Goal: Transaction & Acquisition: Download file/media

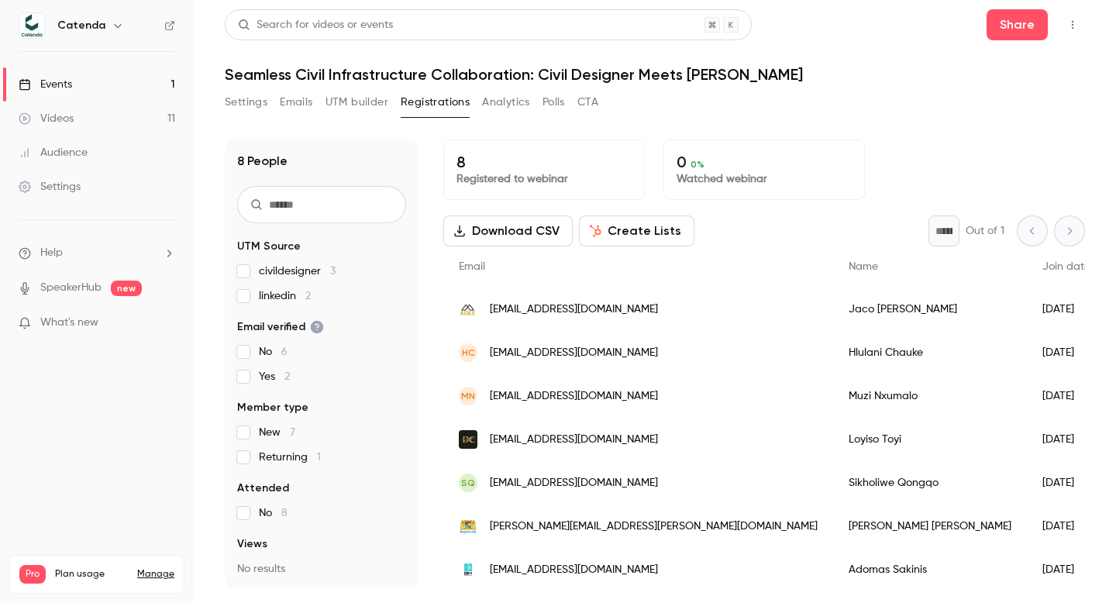
click at [117, 123] on link "Videos 11" at bounding box center [97, 119] width 194 height 34
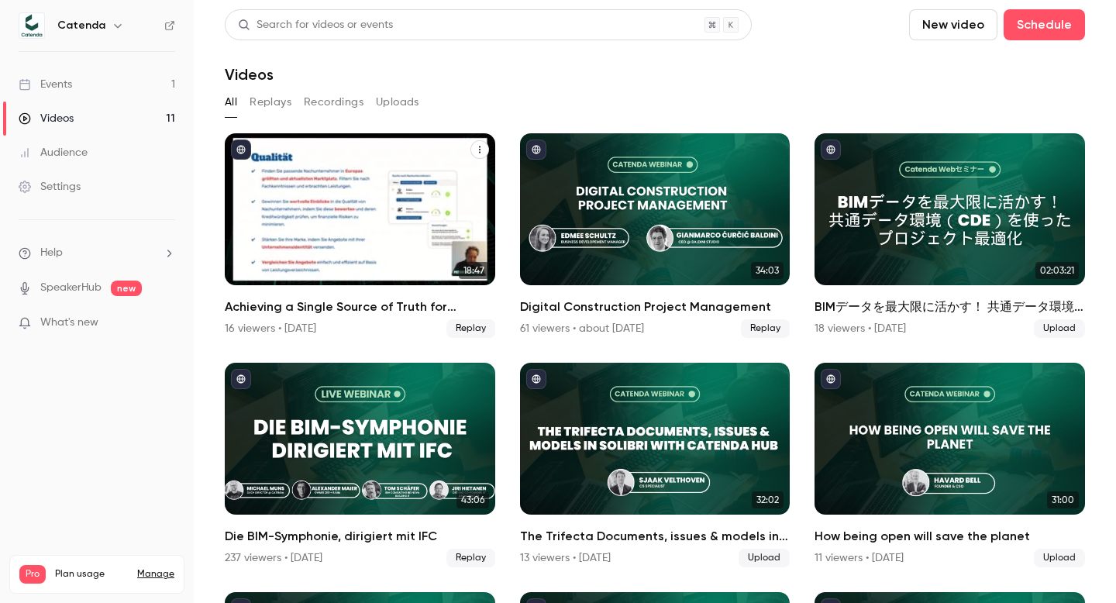
click at [256, 322] on div "16 viewers • [DATE]" at bounding box center [270, 328] width 91 height 15
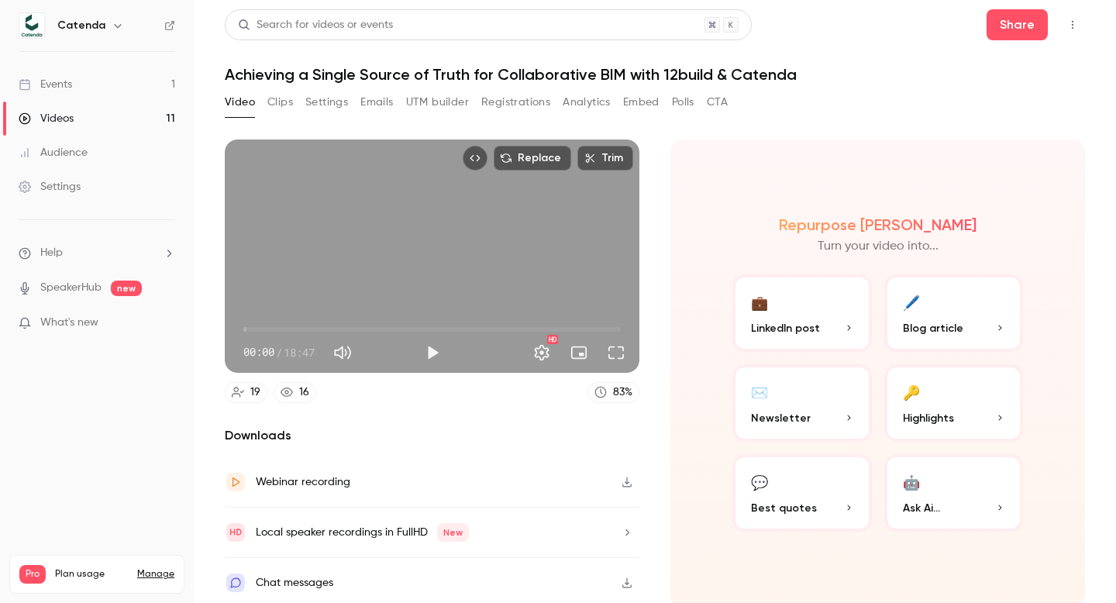
click at [522, 91] on button "Registrations" at bounding box center [515, 102] width 69 height 25
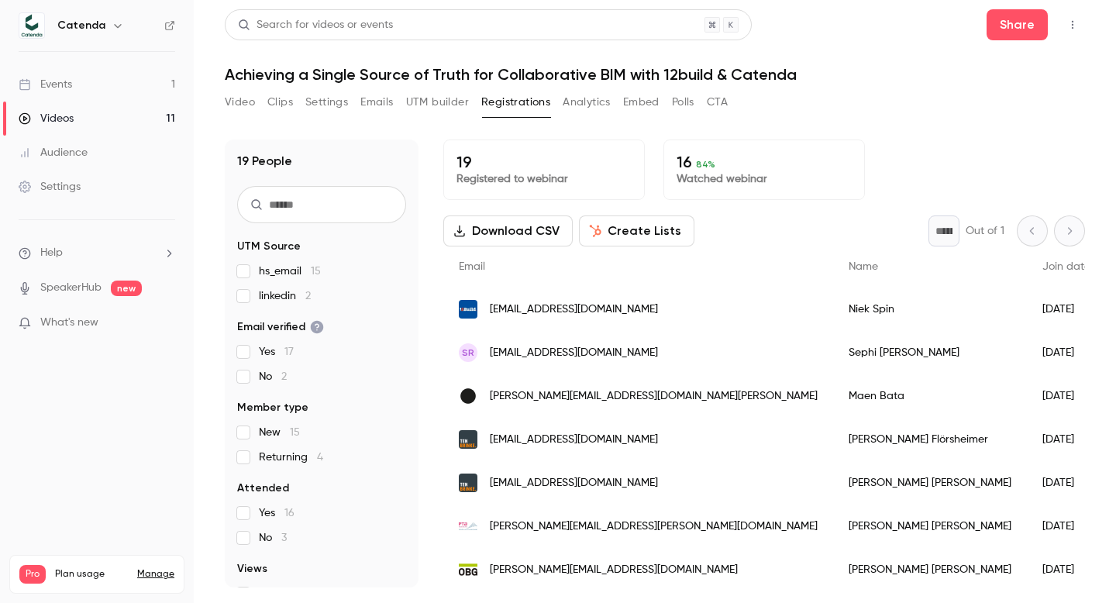
click at [1068, 19] on button "Top Bar Actions" at bounding box center [1072, 24] width 25 height 25
click at [1096, 120] on div at bounding box center [558, 301] width 1116 height 603
click at [532, 227] on button "Download CSV" at bounding box center [507, 230] width 129 height 31
